Goal: Transaction & Acquisition: Obtain resource

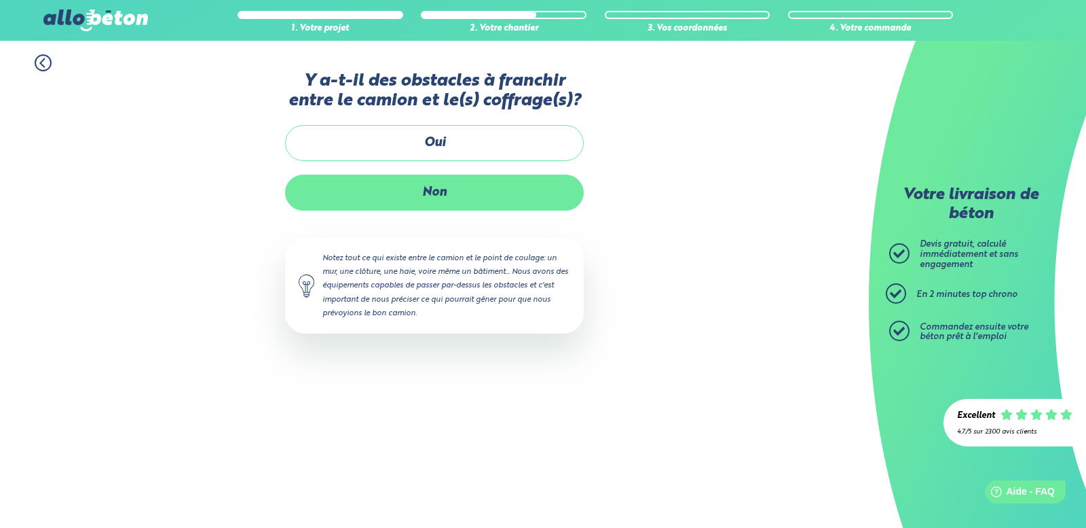
click at [443, 181] on label "Non" at bounding box center [434, 192] width 299 height 36
click at [0, 0] on input "Non" at bounding box center [0, 0] width 0 height 0
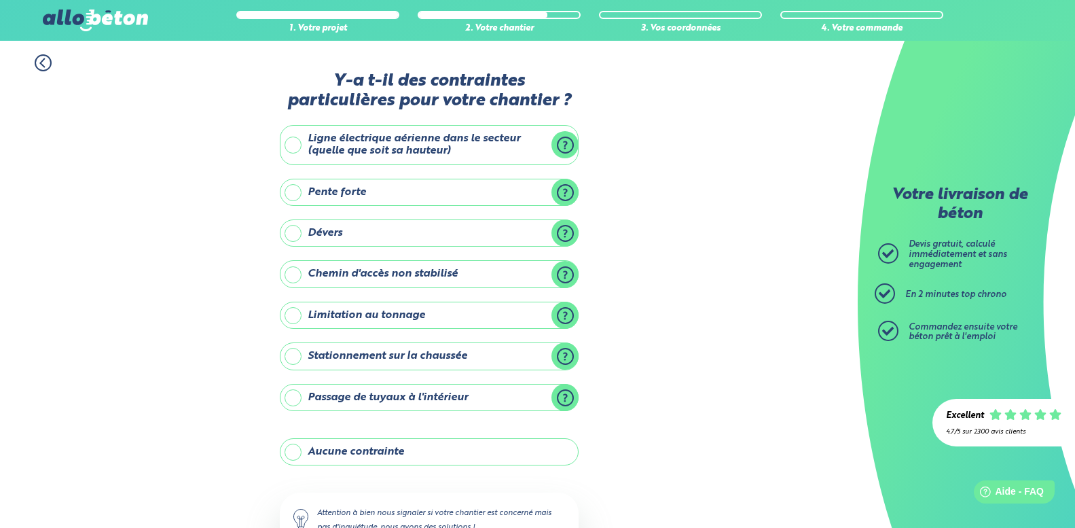
click at [564, 192] on label "Pente forte" at bounding box center [429, 192] width 299 height 27
click at [0, 0] on input "Pente forte" at bounding box center [0, 0] width 0 height 0
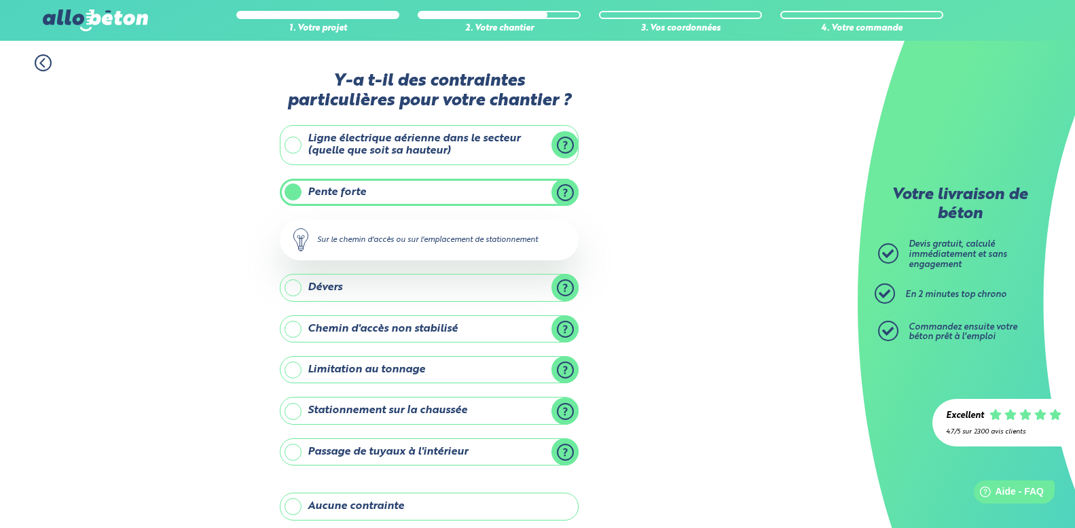
click at [564, 192] on label "Pente forte" at bounding box center [429, 192] width 299 height 27
click at [0, 0] on input "Pente forte" at bounding box center [0, 0] width 0 height 0
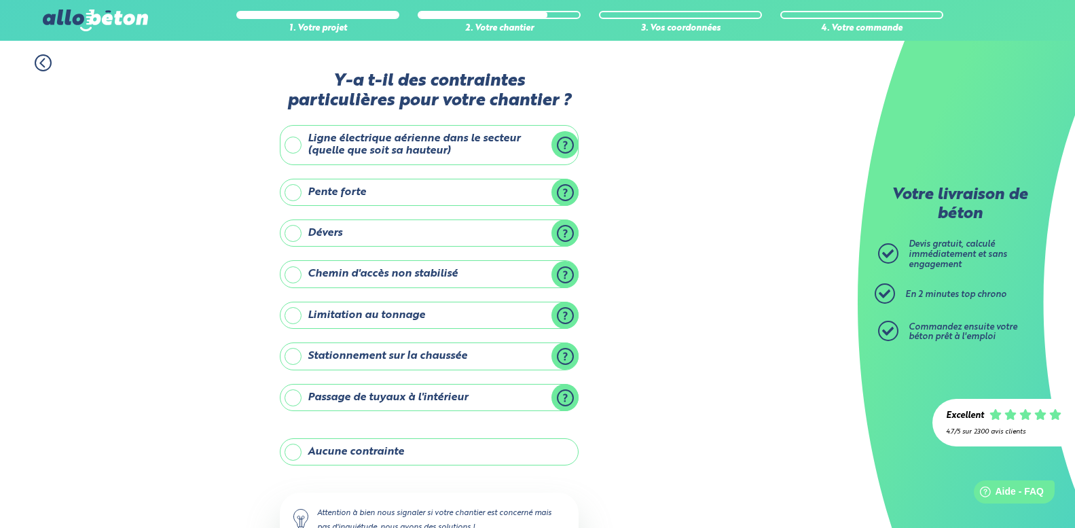
click at [561, 282] on label "Chemin d'accès non stabilisé" at bounding box center [429, 273] width 299 height 27
click at [0, 0] on input "Chemin d'accès non stabilisé" at bounding box center [0, 0] width 0 height 0
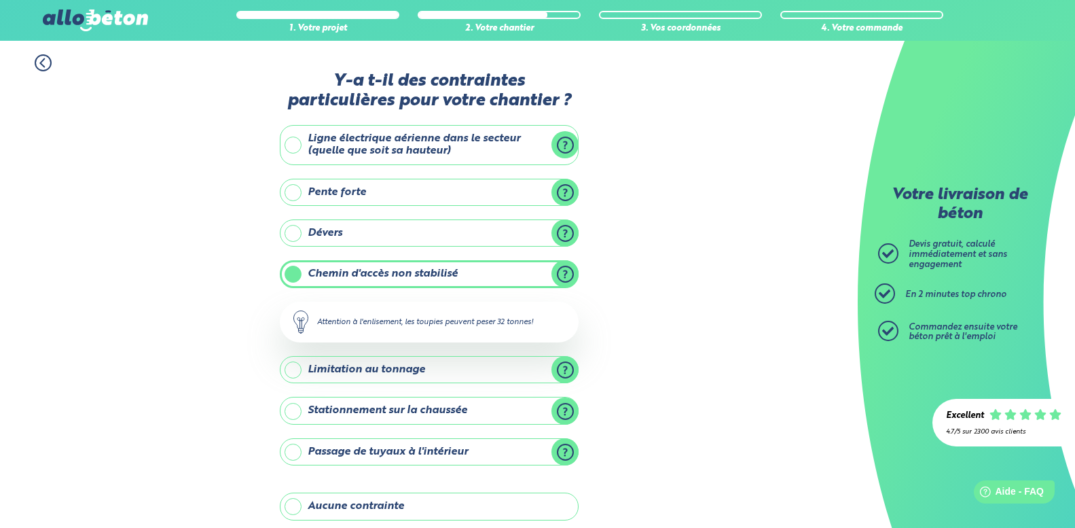
click at [560, 276] on label "Chemin d'accès non stabilisé" at bounding box center [429, 273] width 299 height 27
click at [0, 0] on input "Chemin d'accès non stabilisé" at bounding box center [0, 0] width 0 height 0
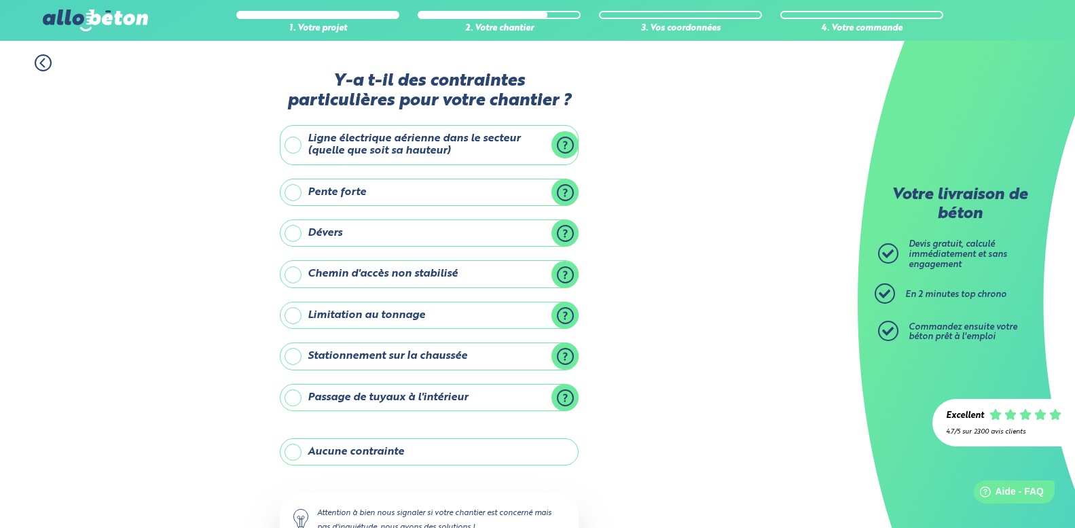
click at [383, 451] on label "Aucune contrainte" at bounding box center [429, 451] width 299 height 27
click at [0, 0] on input "Aucune contrainte" at bounding box center [0, 0] width 0 height 0
click at [560, 234] on label "Dévers" at bounding box center [429, 232] width 299 height 27
click at [0, 0] on input "Dévers" at bounding box center [0, 0] width 0 height 0
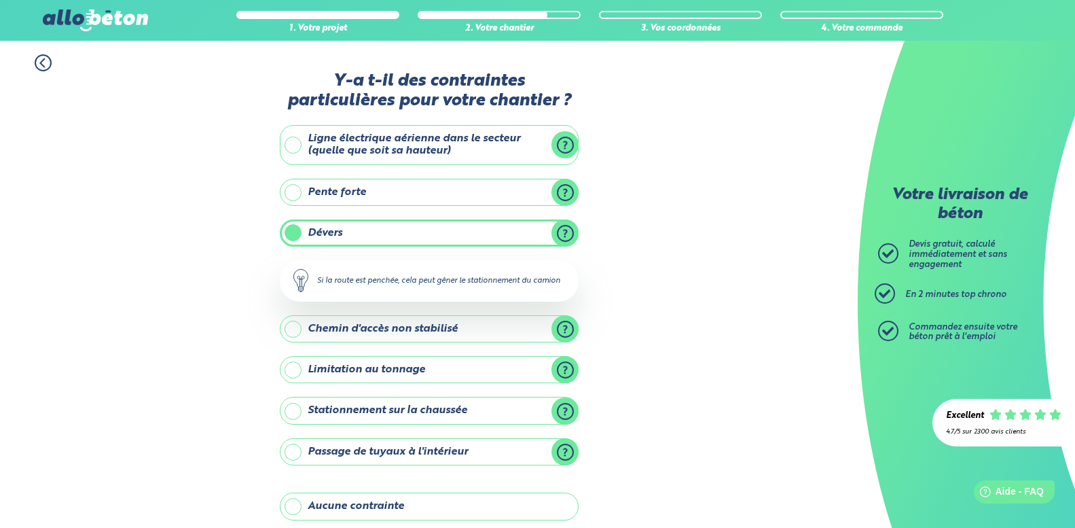
click at [560, 234] on label "Dévers" at bounding box center [429, 232] width 299 height 27
click at [0, 0] on input "Dévers" at bounding box center [0, 0] width 0 height 0
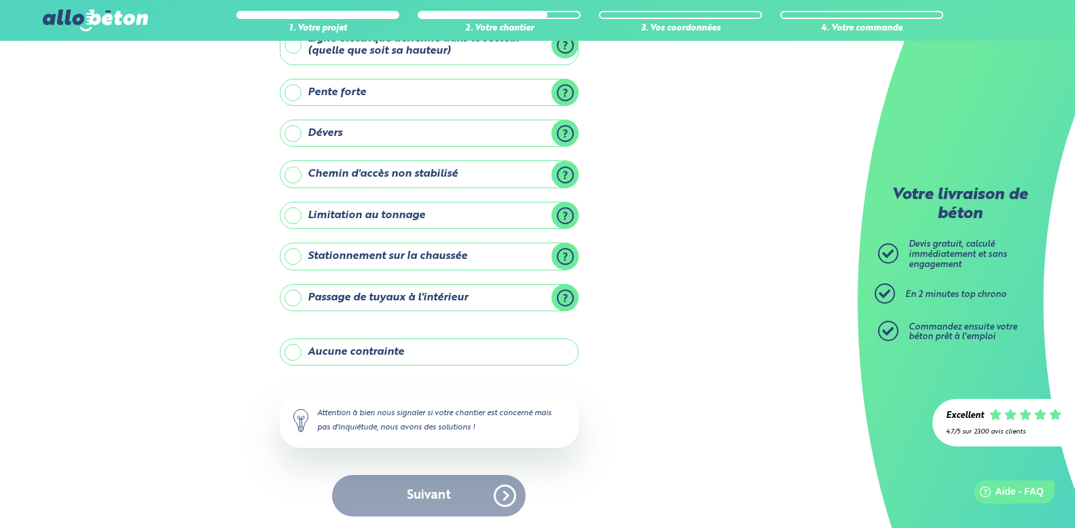
scroll to position [102, 0]
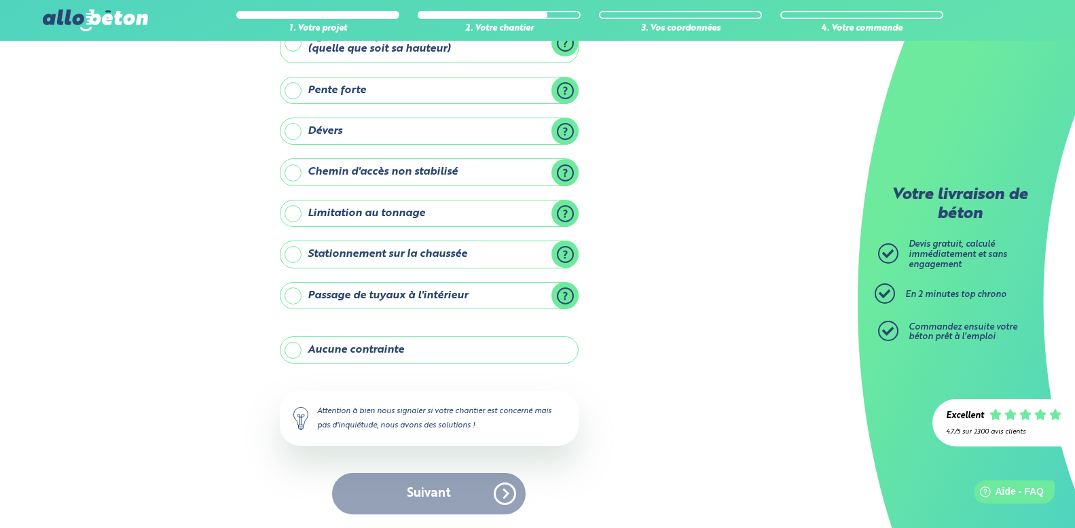
click at [369, 351] on label "Aucune contrainte" at bounding box center [429, 349] width 299 height 27
click at [0, 0] on input "Aucune contrainte" at bounding box center [0, 0] width 0 height 0
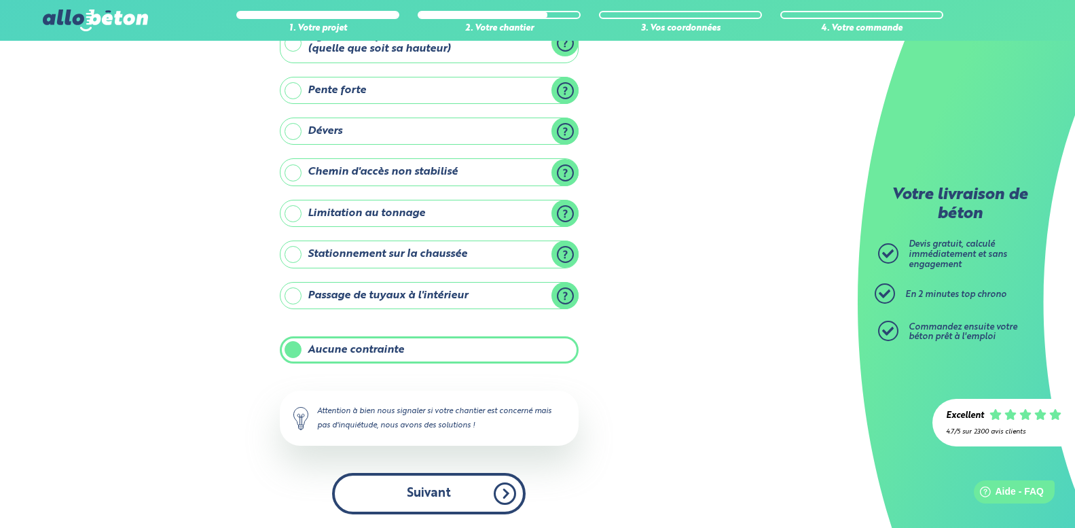
click at [458, 491] on button "Suivant" at bounding box center [428, 493] width 193 height 41
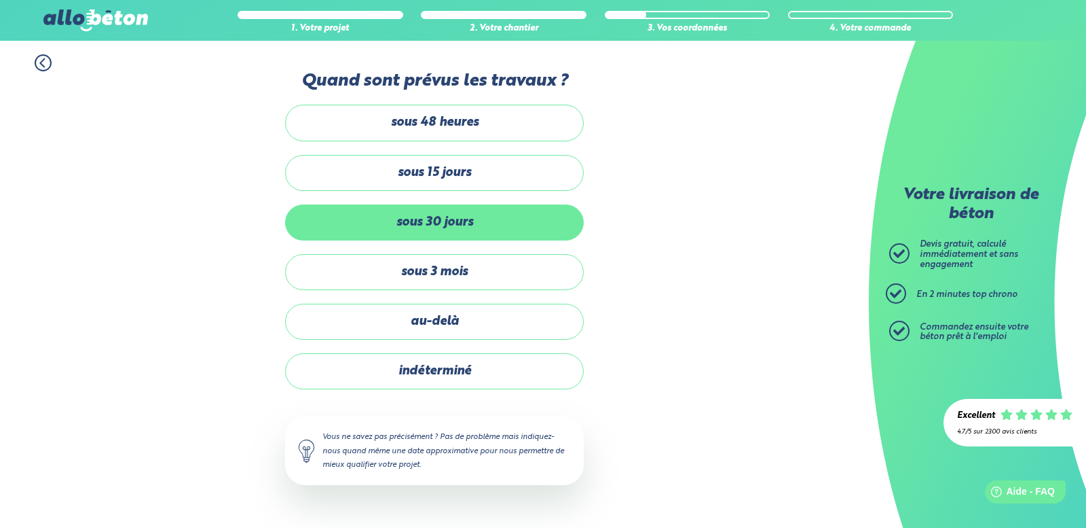
click at [449, 225] on label "sous 30 jours" at bounding box center [434, 222] width 299 height 36
click at [0, 0] on input "sous 30 jours" at bounding box center [0, 0] width 0 height 0
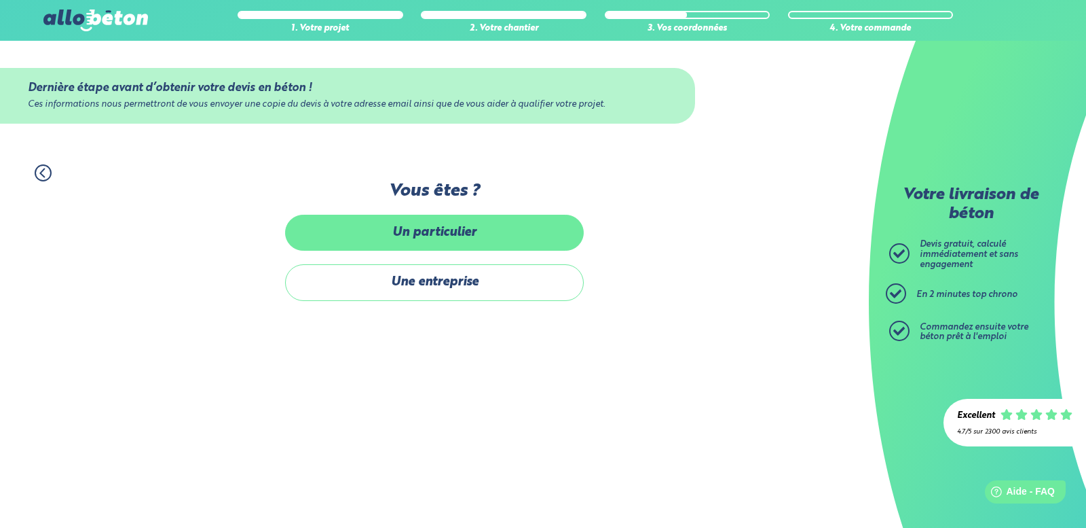
click at [458, 248] on label "Un particulier" at bounding box center [434, 233] width 299 height 36
click at [0, 0] on input "Un particulier" at bounding box center [0, 0] width 0 height 0
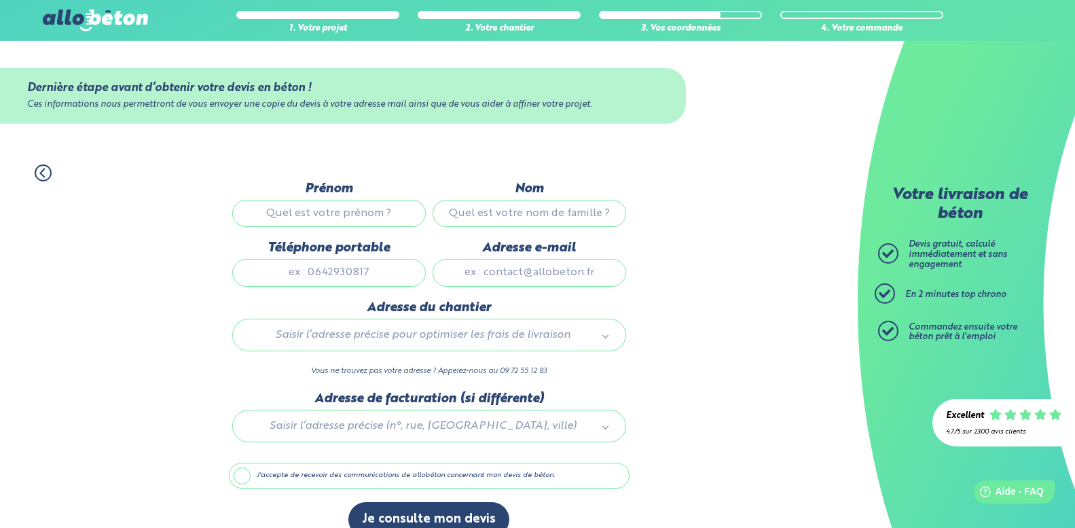
click at [322, 211] on input "Prénom" at bounding box center [328, 213] width 193 height 27
type input "Emmanuelle"
type input "Paineau"
type input "0689271858"
type input "manue7201@hotmail.fr"
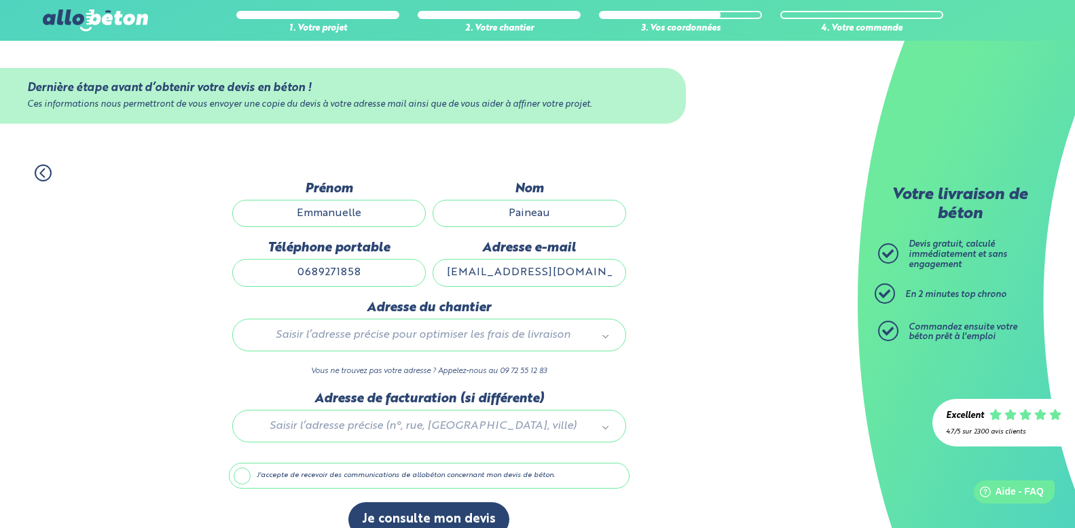
type input "1 Le Pain Bénit"
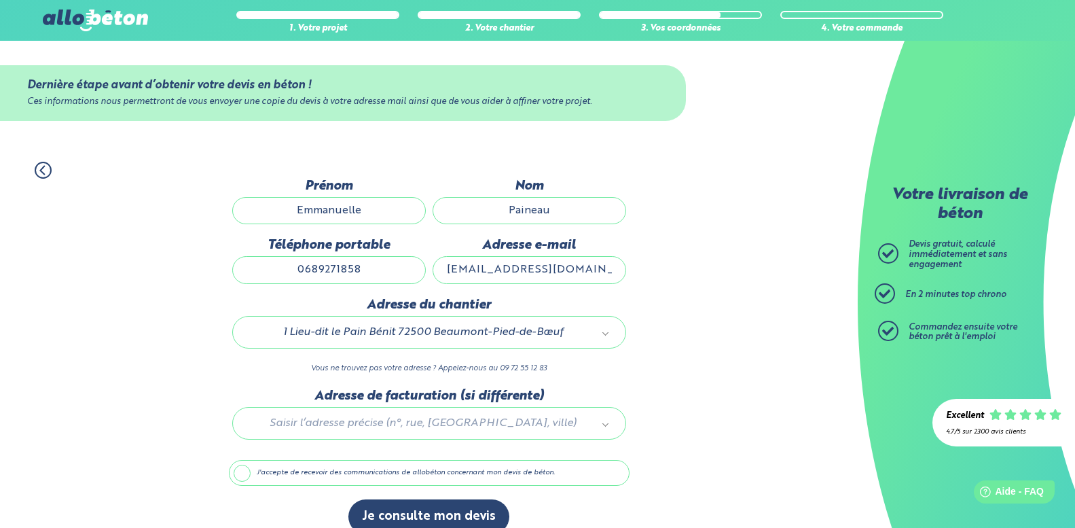
scroll to position [22, 0]
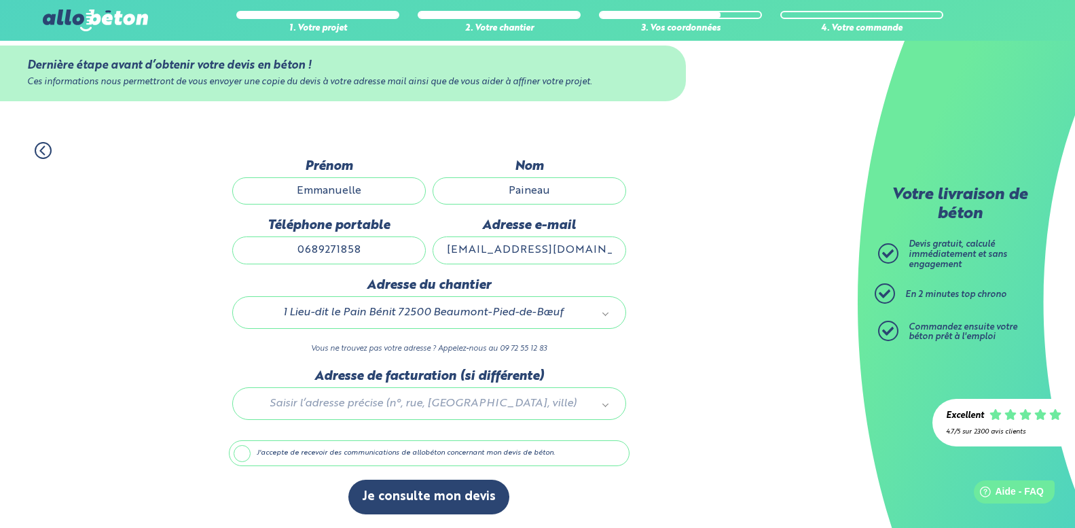
click at [235, 450] on label "J'accepte de recevoir des communications de allobéton concernant mon devis de b…" at bounding box center [429, 453] width 401 height 26
click at [0, 0] on input "J'accepte de recevoir des communications de allobéton concernant mon devis de b…" at bounding box center [0, 0] width 0 height 0
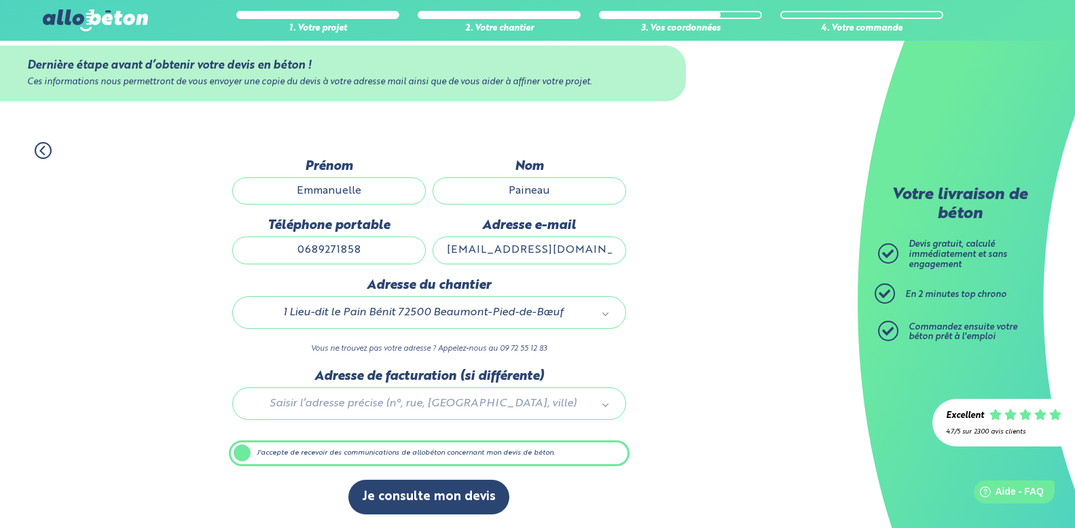
click at [242, 446] on label "J'accepte de recevoir des communications de allobéton concernant mon devis de b…" at bounding box center [429, 453] width 401 height 26
click at [0, 0] on input "J'accepte de recevoir des communications de allobéton concernant mon devis de b…" at bounding box center [0, 0] width 0 height 0
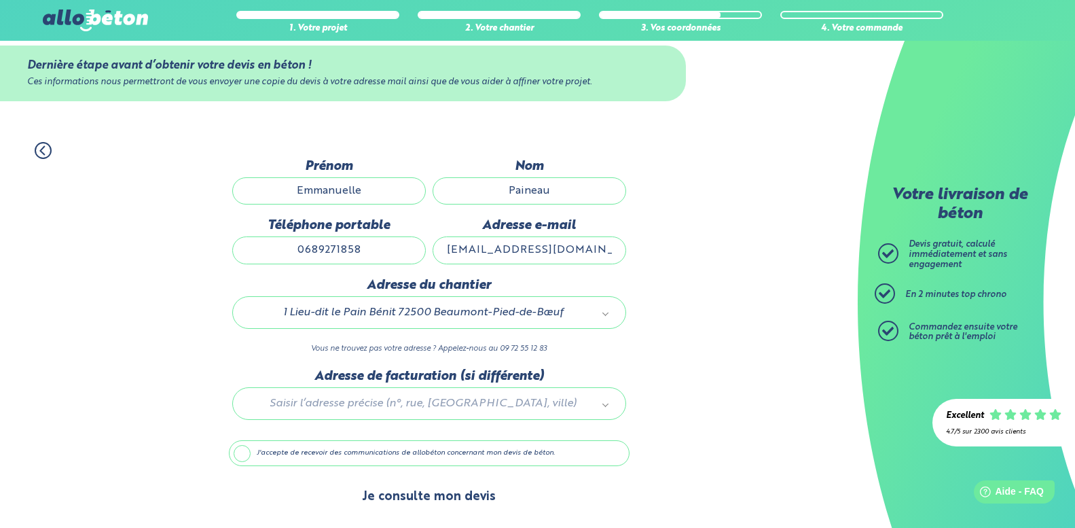
click at [460, 490] on button "Je consulte mon devis" at bounding box center [428, 496] width 161 height 35
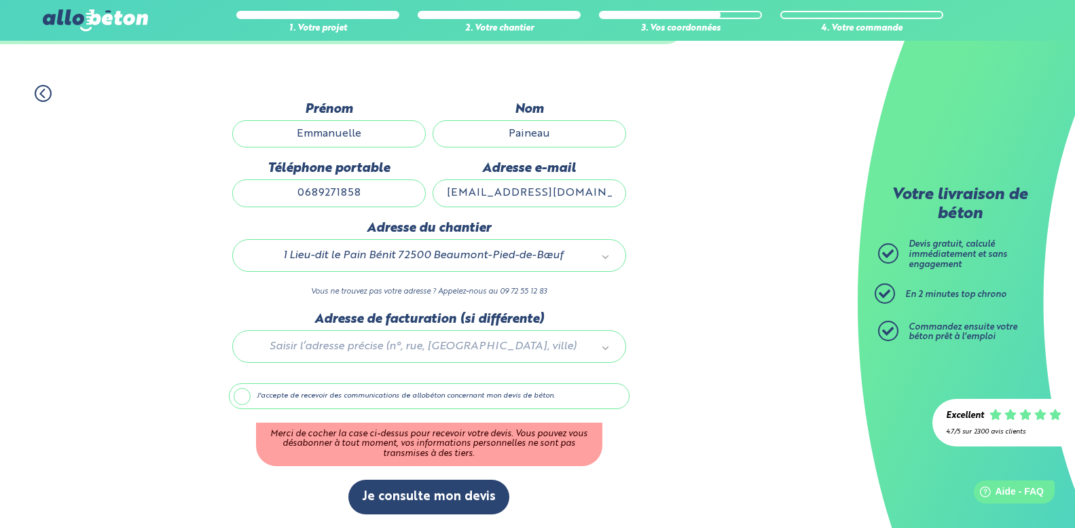
click at [240, 397] on label "J'accepte de recevoir des communications de allobéton concernant mon devis de b…" at bounding box center [429, 396] width 401 height 26
click at [0, 0] on input "J'accepte de recevoir des communications de allobéton concernant mon devis de b…" at bounding box center [0, 0] width 0 height 0
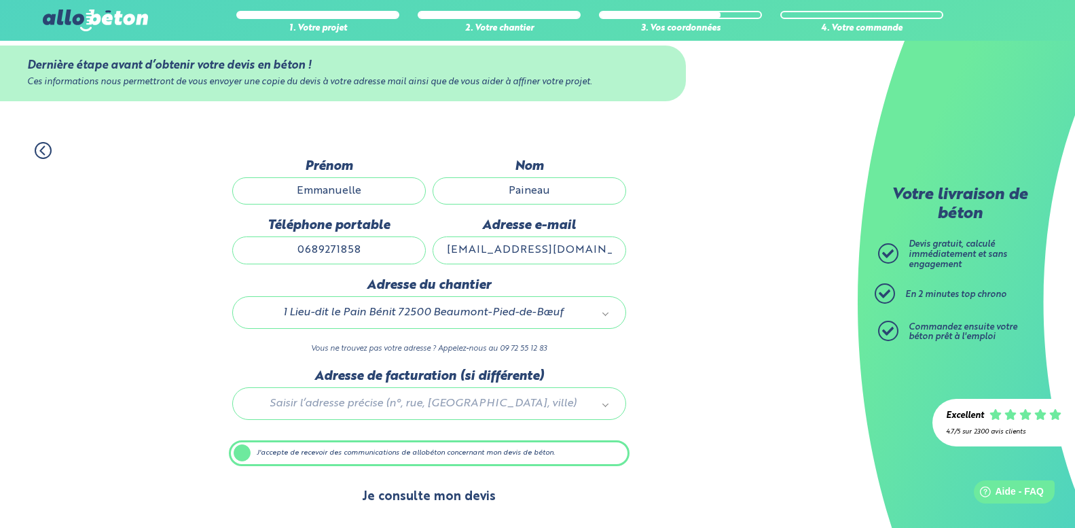
click at [438, 492] on button "Je consulte mon devis" at bounding box center [428, 496] width 161 height 35
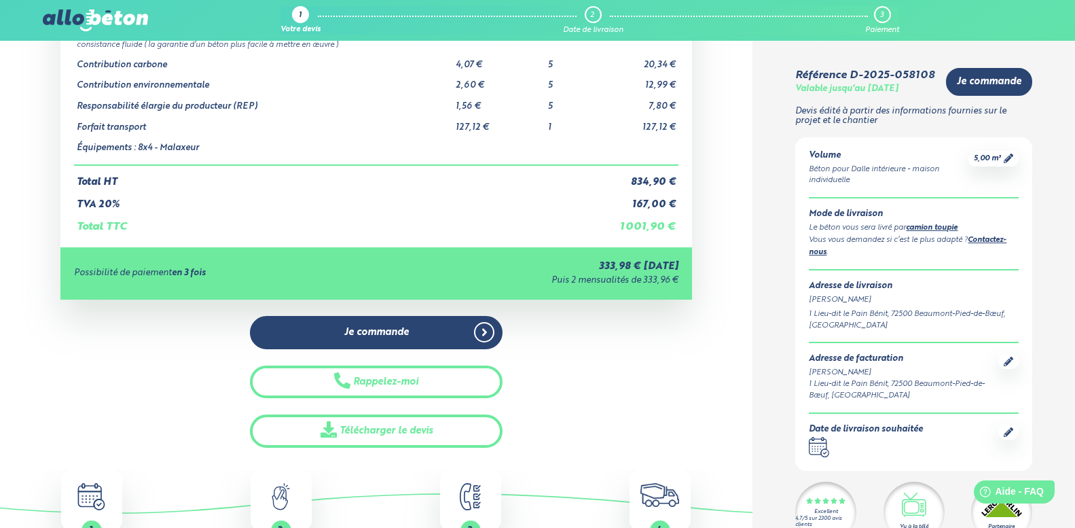
scroll to position [136, 0]
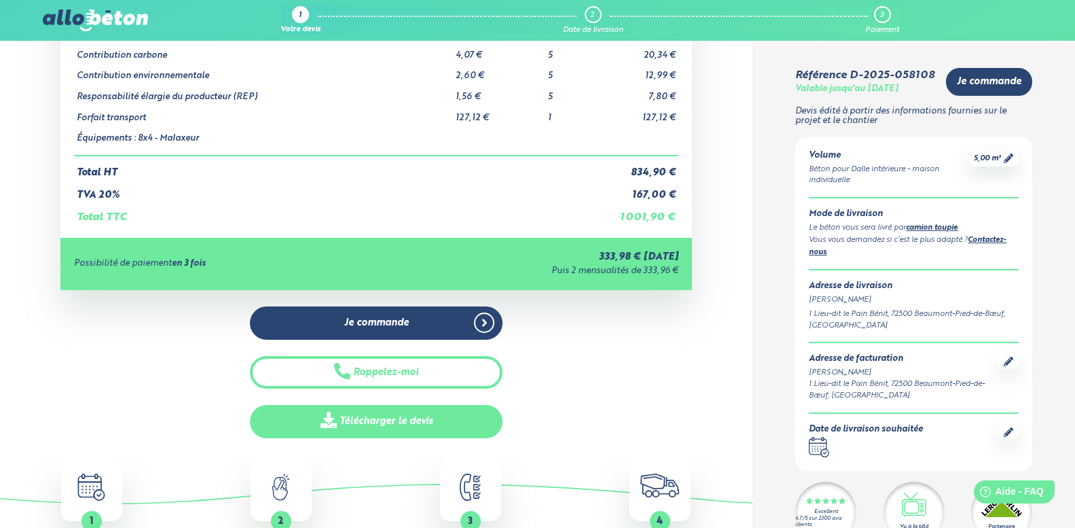
click at [413, 419] on link "Télécharger le devis" at bounding box center [376, 421] width 253 height 33
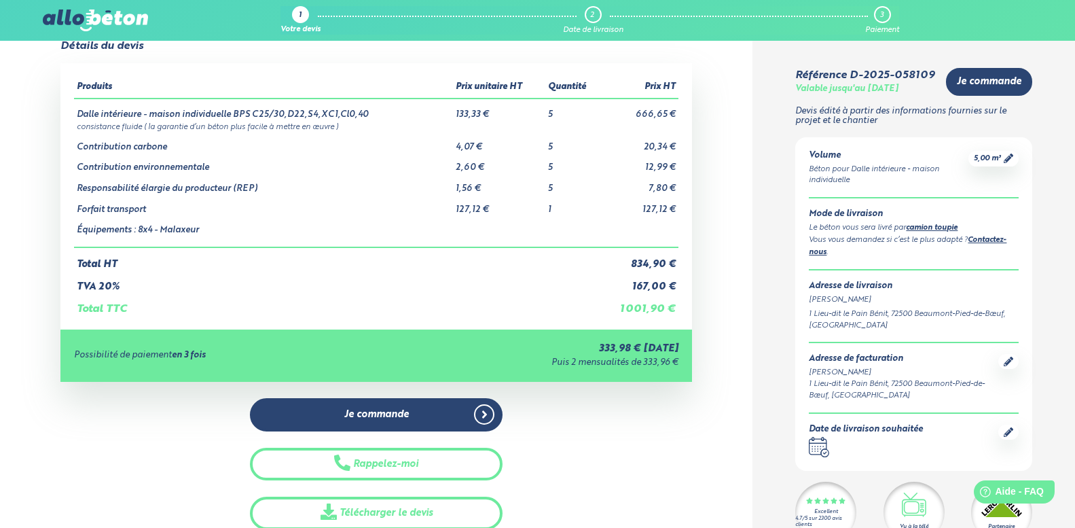
scroll to position [68, 0]
